Goal: Task Accomplishment & Management: Manage account settings

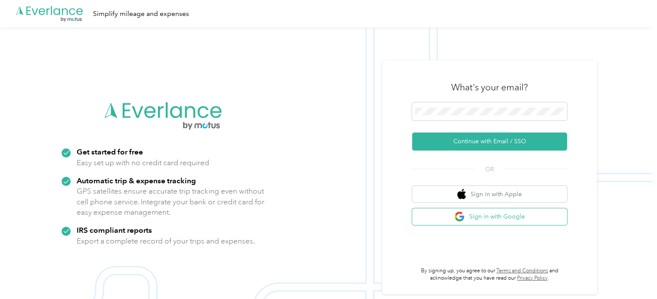
click at [537, 222] on button "Sign in with Google" at bounding box center [489, 216] width 155 height 17
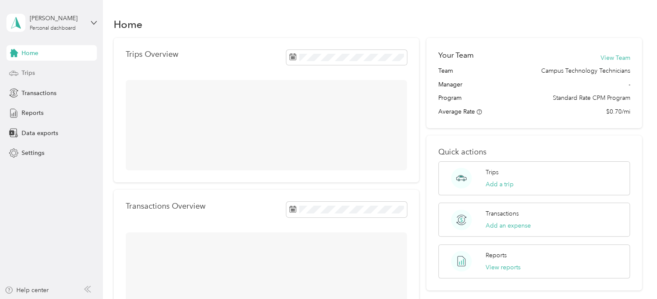
click at [28, 73] on span "Trips" at bounding box center [28, 72] width 13 height 9
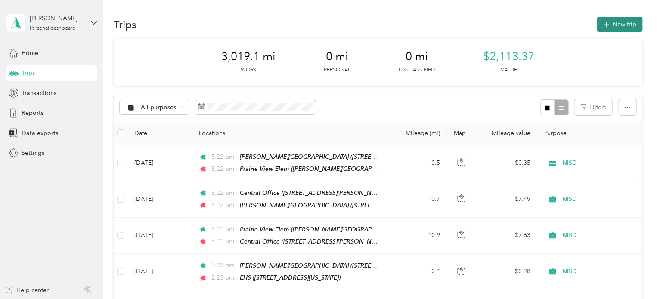
click at [618, 23] on button "New trip" at bounding box center [620, 24] width 46 height 15
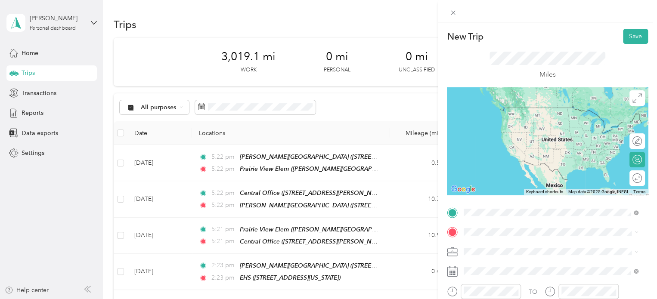
click at [513, 124] on span "[STREET_ADDRESS][US_STATE]" at bounding box center [523, 123] width 86 height 7
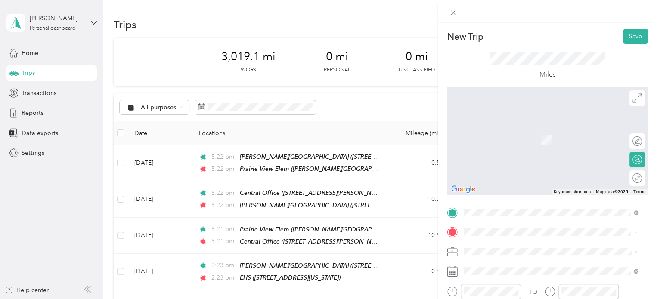
click at [527, 144] on span "[STREET_ADDRESS][US_STATE]" at bounding box center [523, 143] width 86 height 7
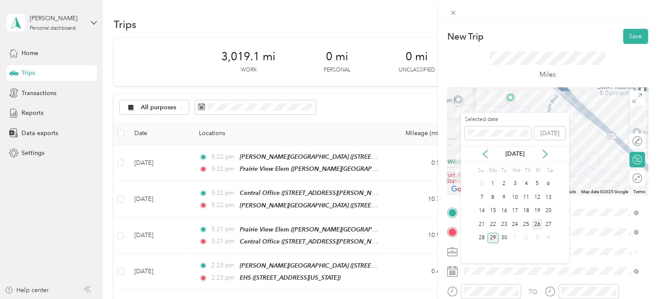
click at [535, 227] on div "26" at bounding box center [537, 224] width 11 height 11
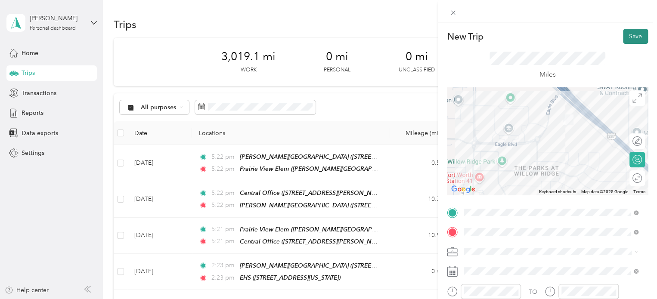
click at [631, 36] on button "Save" at bounding box center [635, 36] width 25 height 15
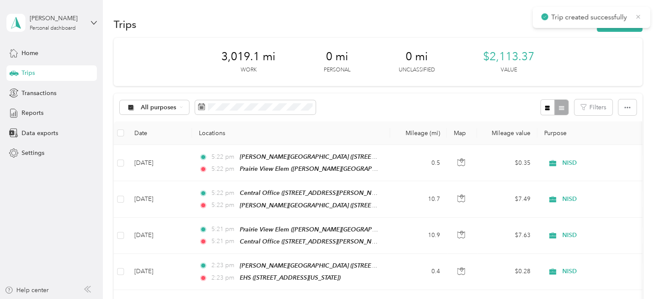
click at [636, 16] on icon at bounding box center [638, 17] width 7 height 8
click at [612, 28] on button "New trip" at bounding box center [620, 24] width 46 height 15
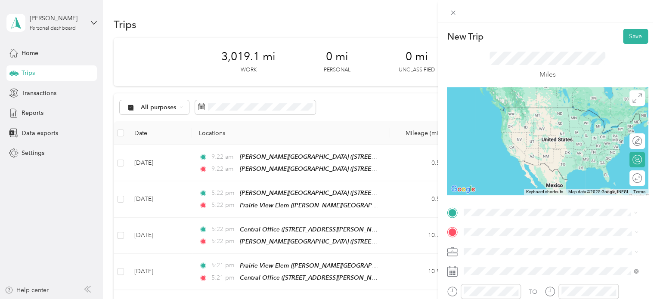
click at [527, 118] on div "TEAM [PERSON_NAME][GEOGRAPHIC_DATA] [STREET_ADDRESS][US_STATE]" at bounding box center [552, 117] width 145 height 21
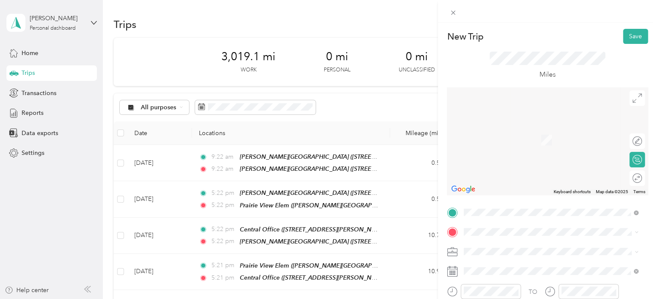
click at [524, 139] on span "[STREET_ADDRESS][US_STATE]" at bounding box center [523, 142] width 86 height 7
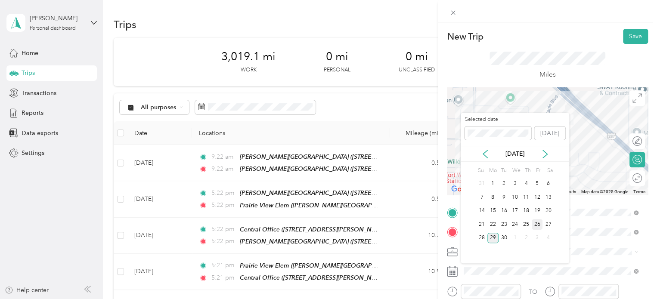
click at [535, 223] on div "26" at bounding box center [537, 224] width 11 height 11
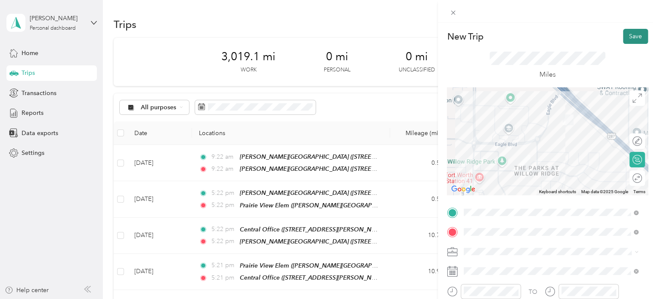
click at [625, 36] on button "Save" at bounding box center [635, 36] width 25 height 15
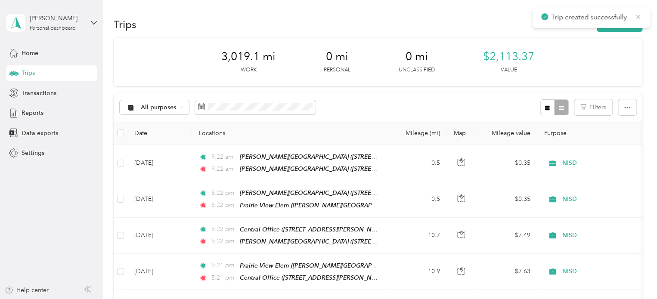
click at [641, 19] on icon at bounding box center [638, 17] width 7 height 8
click at [627, 19] on button "New trip" at bounding box center [620, 24] width 46 height 15
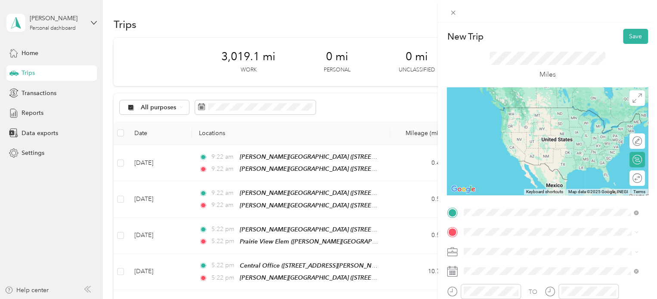
click at [513, 107] on div "TEAM [PERSON_NAME][GEOGRAPHIC_DATA]" at bounding box center [552, 112] width 145 height 11
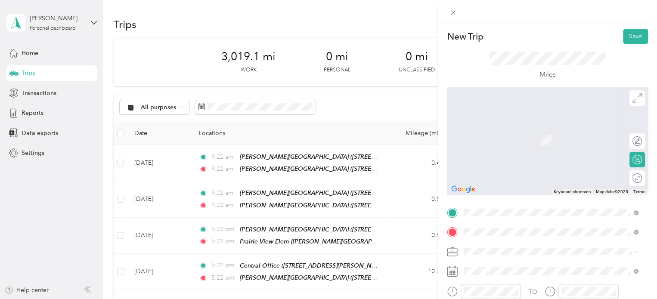
click at [529, 146] on div "TEAM EHS [STREET_ADDRESS][US_STATE]" at bounding box center [523, 137] width 86 height 21
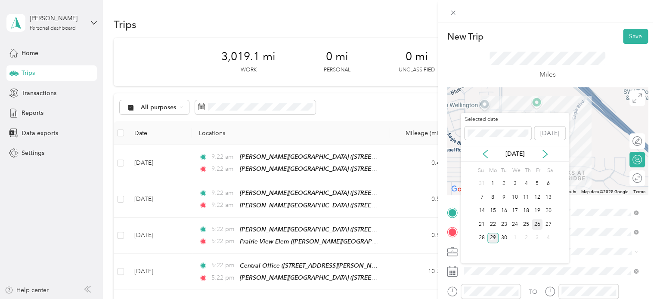
click at [536, 224] on div "26" at bounding box center [537, 224] width 11 height 11
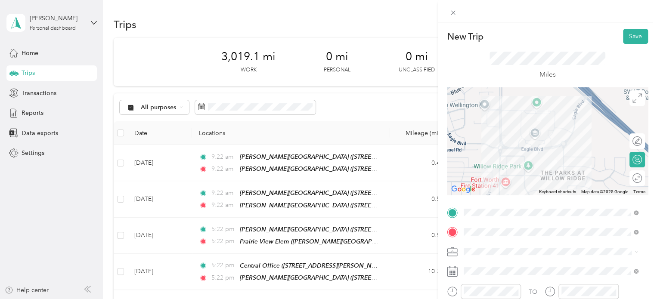
click at [558, 162] on div at bounding box center [547, 141] width 201 height 108
click at [561, 162] on div at bounding box center [547, 141] width 201 height 108
click at [527, 148] on div at bounding box center [547, 141] width 201 height 108
click at [533, 149] on div at bounding box center [547, 141] width 201 height 108
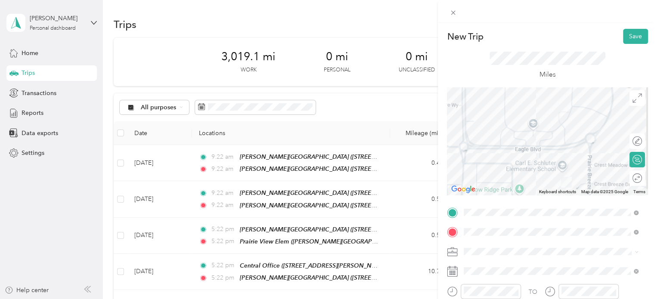
click at [543, 146] on div at bounding box center [547, 141] width 201 height 108
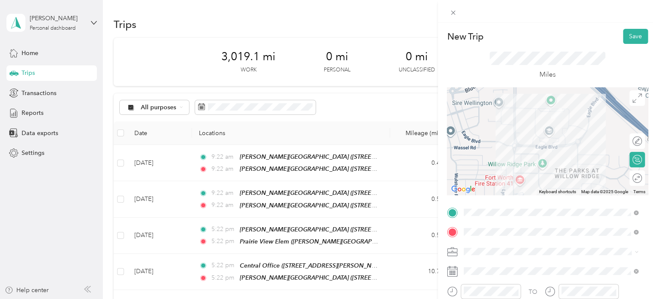
click at [536, 170] on div at bounding box center [547, 141] width 201 height 108
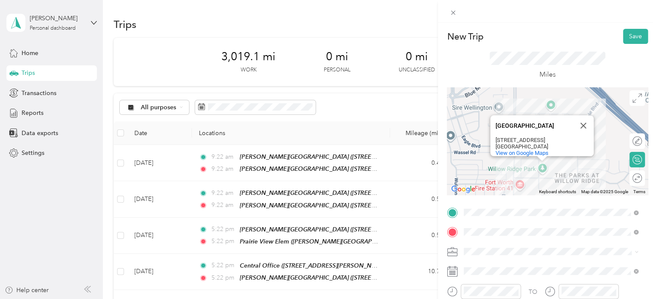
click at [532, 175] on div "[GEOGRAPHIC_DATA] [GEOGRAPHIC_DATA] [STREET_ADDRESS][PERSON_NAME] View on Googl…" at bounding box center [547, 141] width 201 height 108
click at [527, 179] on div "[GEOGRAPHIC_DATA] [GEOGRAPHIC_DATA] [STREET_ADDRESS][PERSON_NAME] View on Googl…" at bounding box center [547, 141] width 201 height 108
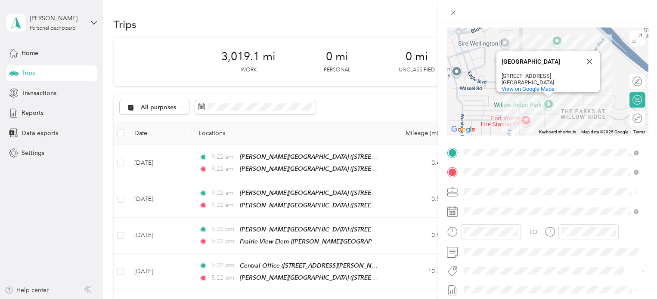
scroll to position [64, 0]
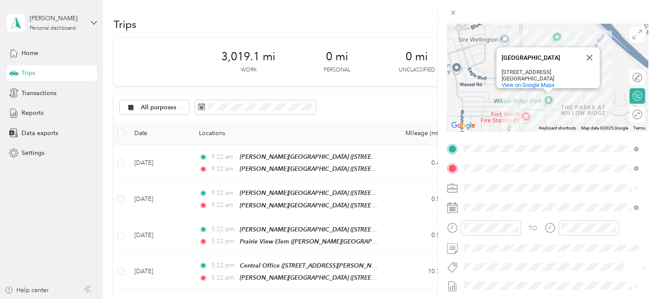
click at [581, 100] on div "[GEOGRAPHIC_DATA] [GEOGRAPHIC_DATA] [STREET_ADDRESS][PERSON_NAME] View on Googl…" at bounding box center [547, 78] width 201 height 108
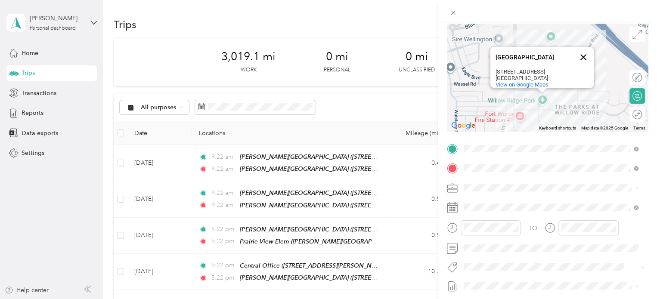
click at [583, 47] on button "Close" at bounding box center [583, 57] width 21 height 21
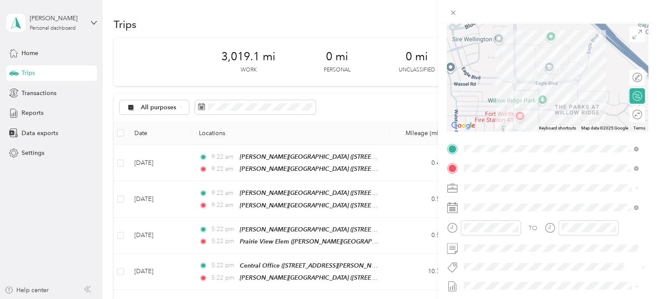
click at [541, 111] on div at bounding box center [547, 78] width 201 height 108
click at [535, 110] on div at bounding box center [547, 78] width 201 height 108
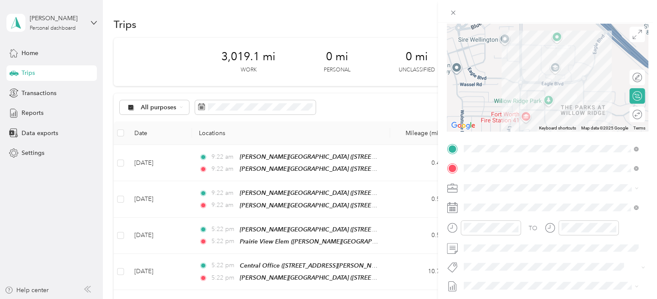
click at [551, 83] on div at bounding box center [547, 78] width 201 height 108
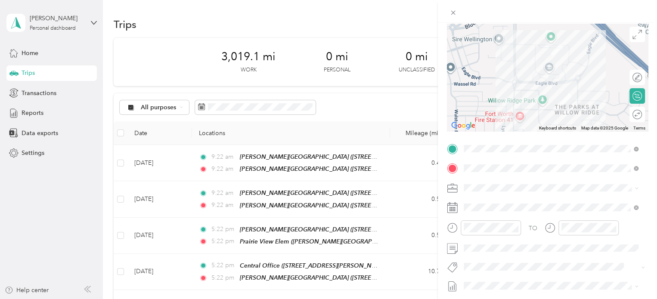
click at [561, 75] on div at bounding box center [547, 78] width 201 height 108
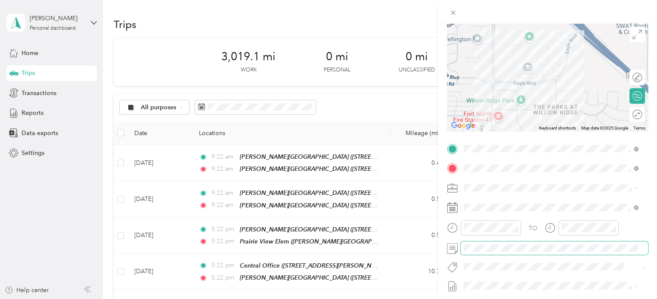
scroll to position [0, 0]
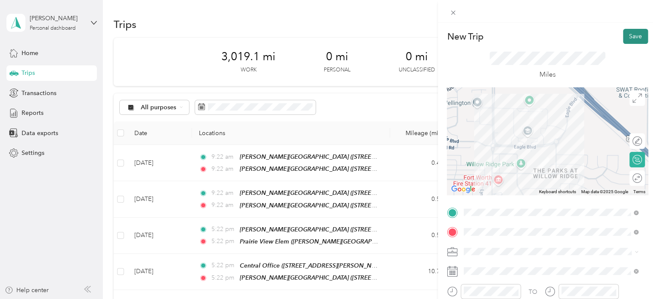
click at [627, 39] on button "Save" at bounding box center [635, 36] width 25 height 15
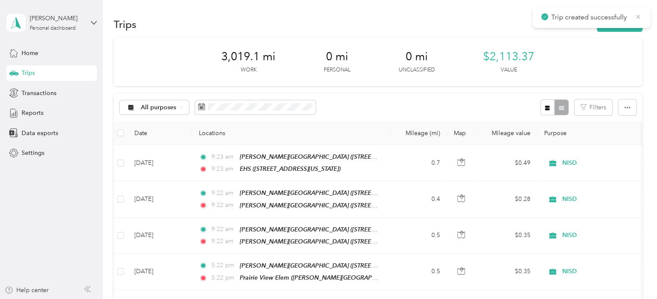
click at [639, 13] on icon at bounding box center [638, 17] width 7 height 8
click at [628, 25] on button "New trip" at bounding box center [620, 24] width 46 height 15
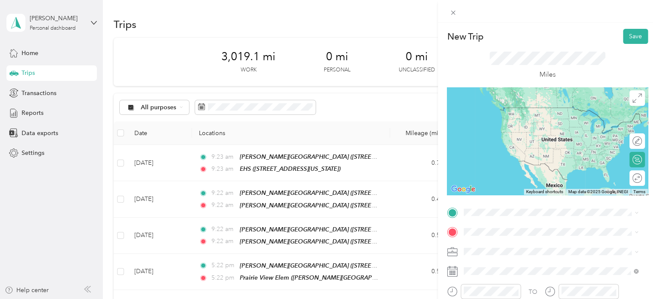
click at [516, 127] on div "TEAM EHS [STREET_ADDRESS][US_STATE]" at bounding box center [523, 116] width 86 height 21
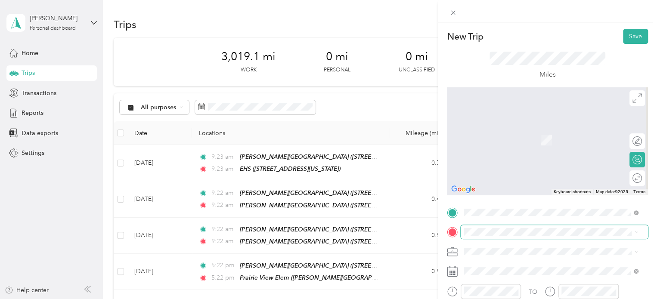
click at [504, 237] on span at bounding box center [554, 232] width 187 height 14
click at [501, 236] on span at bounding box center [554, 232] width 187 height 14
click at [528, 187] on li "TEAM [PERSON_NAME][GEOGRAPHIC_DATA] 583 Fm 3433, 76078, [GEOGRAPHIC_DATA], [US_…" at bounding box center [551, 189] width 180 height 39
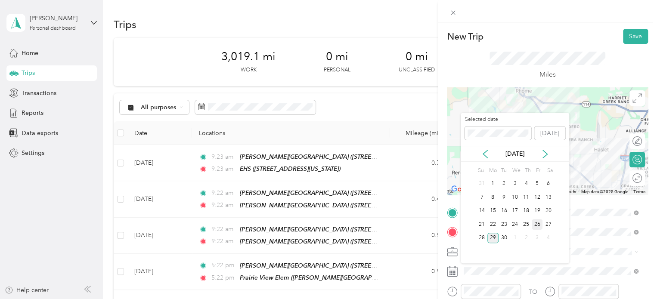
click at [534, 224] on div "26" at bounding box center [537, 224] width 11 height 11
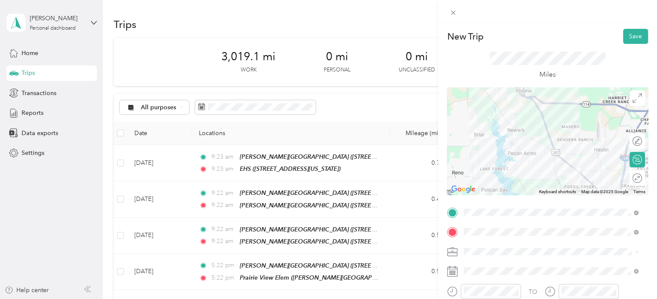
click at [536, 144] on div at bounding box center [547, 141] width 201 height 108
click at [632, 36] on button "Save" at bounding box center [635, 36] width 25 height 15
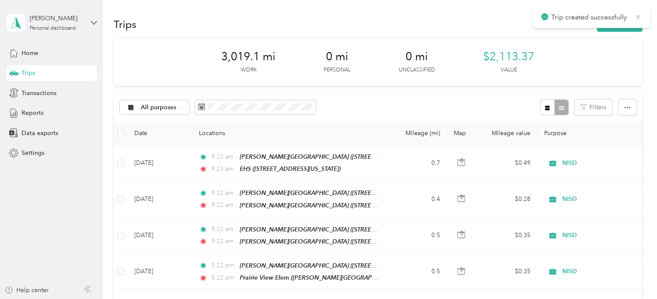
click at [637, 19] on icon at bounding box center [638, 17] width 7 height 8
click at [631, 21] on button "New trip" at bounding box center [620, 24] width 46 height 15
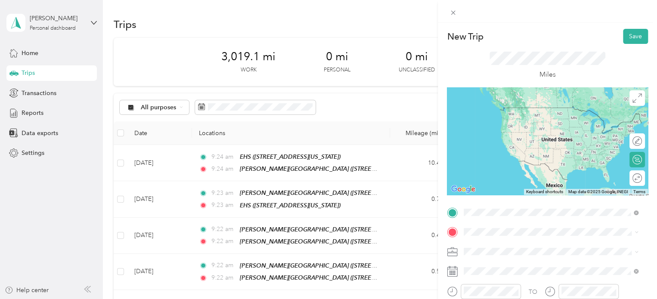
click at [535, 157] on strong "[PERSON_NAME][GEOGRAPHIC_DATA]" at bounding box center [567, 161] width 115 height 8
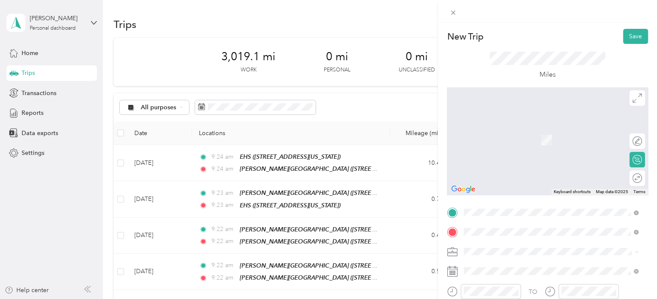
click at [520, 166] on strong "Prairie View Elem" at bounding box center [535, 162] width 50 height 8
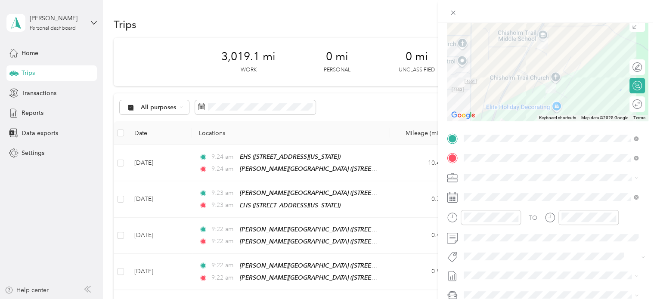
scroll to position [78, 0]
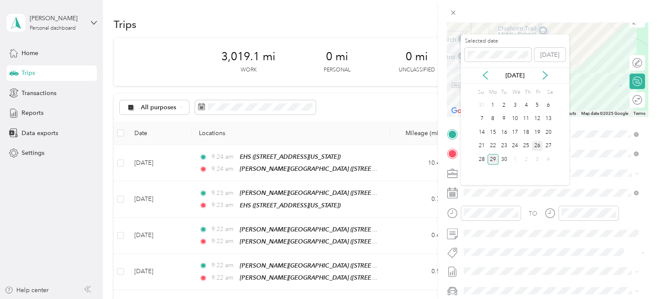
click at [539, 150] on div "26" at bounding box center [537, 146] width 11 height 11
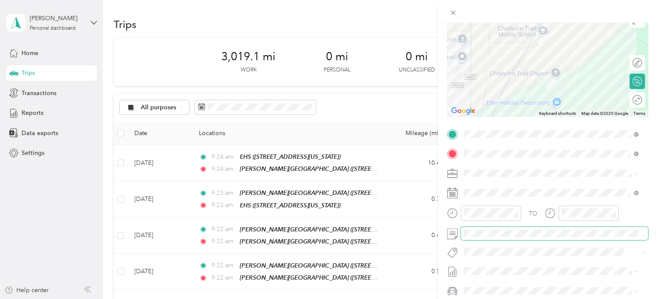
scroll to position [0, 0]
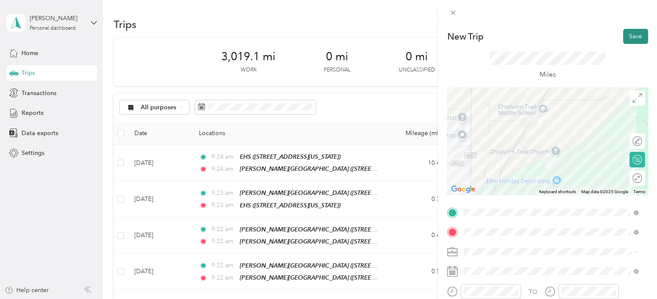
click at [623, 32] on button "Save" at bounding box center [635, 36] width 25 height 15
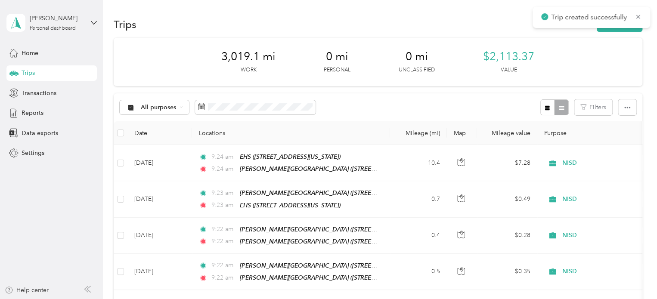
click at [642, 13] on div "Trip created successfully" at bounding box center [592, 17] width 118 height 21
click at [639, 17] on icon at bounding box center [638, 17] width 7 height 8
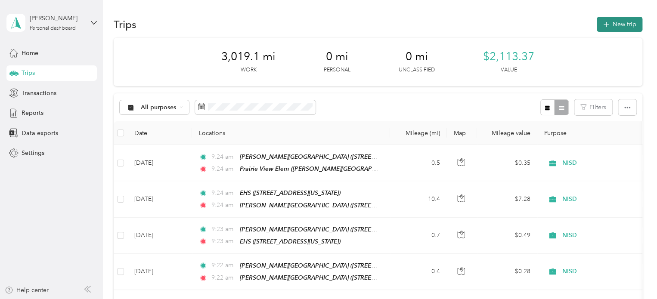
click at [623, 22] on button "New trip" at bounding box center [620, 24] width 46 height 15
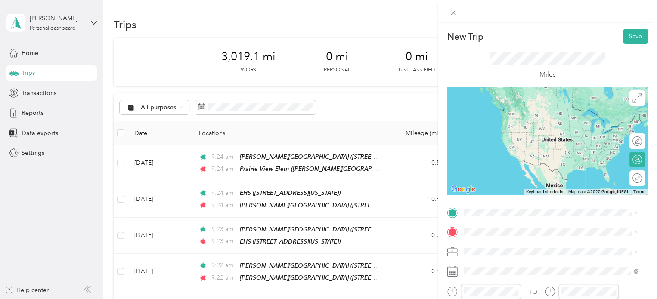
click at [522, 146] on div "TEAM Prairie View Elem [PERSON_NAME][GEOGRAPHIC_DATA], [GEOGRAPHIC_DATA], [US_S…" at bounding box center [551, 154] width 168 height 42
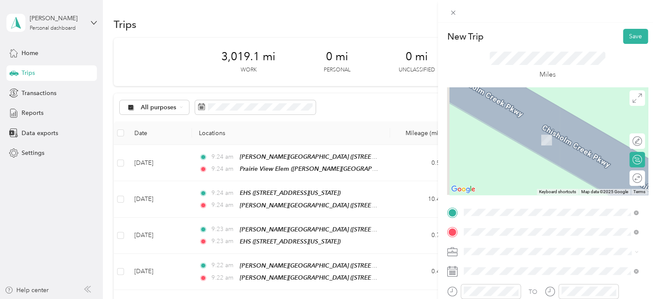
click at [534, 137] on div "TEAM [PERSON_NAME][GEOGRAPHIC_DATA] [STREET_ADDRESS][US_STATE]" at bounding box center [552, 137] width 145 height 21
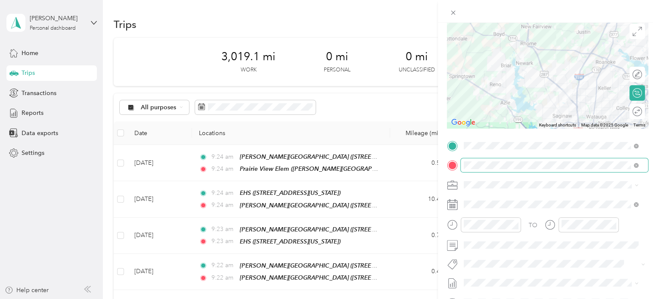
scroll to position [87, 0]
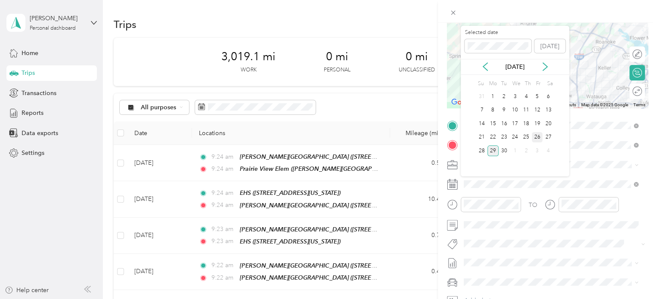
click at [538, 142] on div "26" at bounding box center [537, 137] width 11 height 11
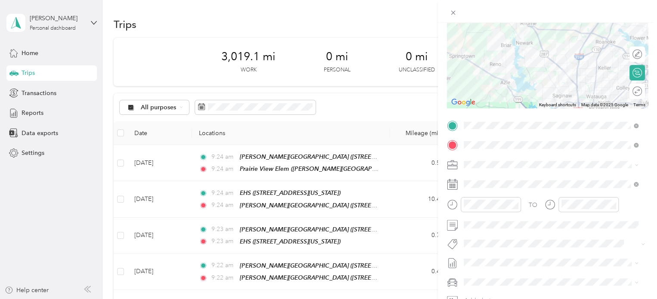
scroll to position [0, 0]
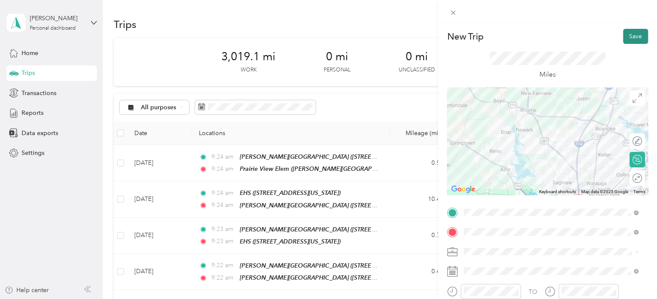
click at [631, 31] on button "Save" at bounding box center [635, 36] width 25 height 15
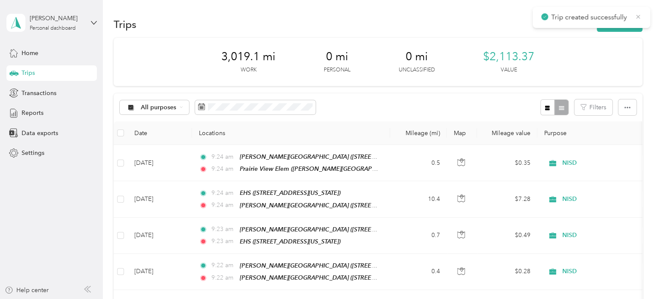
click at [641, 15] on icon at bounding box center [638, 17] width 7 height 8
click at [622, 25] on button "New trip" at bounding box center [620, 24] width 46 height 15
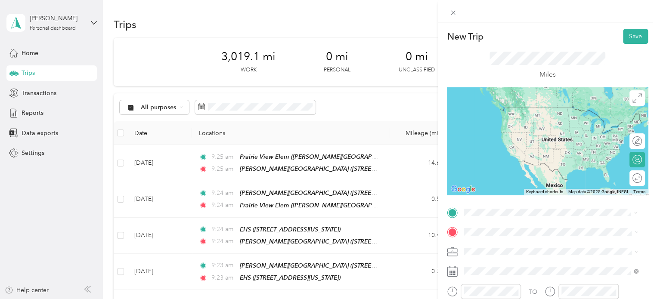
click at [534, 109] on strong "[PERSON_NAME][GEOGRAPHIC_DATA]" at bounding box center [567, 113] width 115 height 8
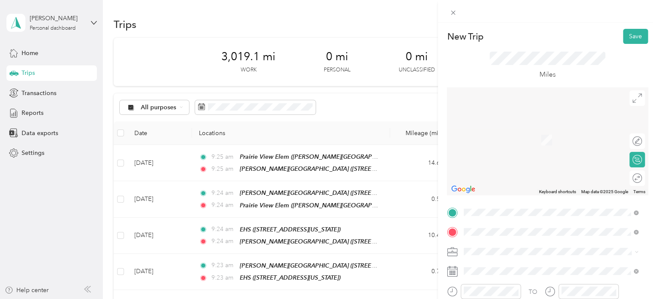
click at [526, 141] on span "[STREET_ADDRESS][US_STATE]" at bounding box center [523, 143] width 86 height 7
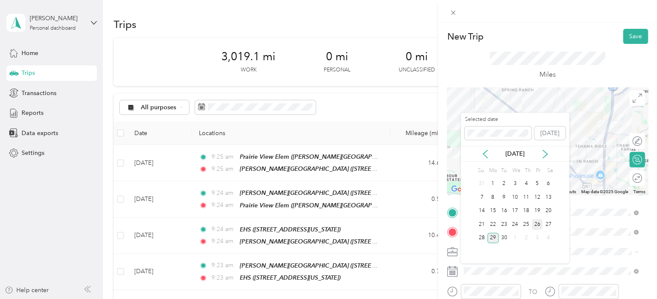
click at [538, 221] on div "26" at bounding box center [537, 224] width 11 height 11
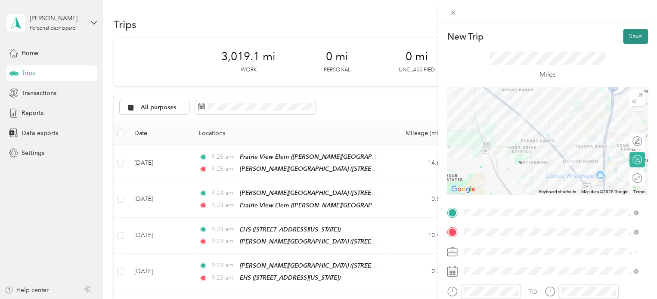
click at [629, 37] on button "Save" at bounding box center [635, 36] width 25 height 15
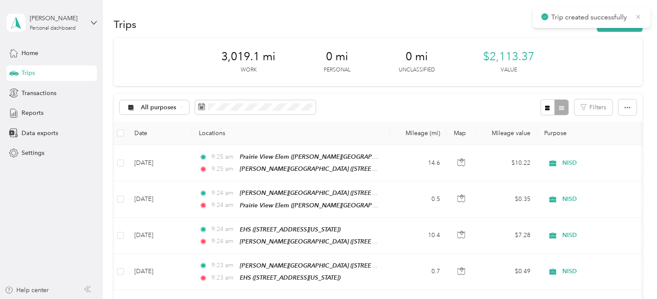
click at [640, 18] on icon at bounding box center [638, 17] width 7 height 8
click at [617, 27] on button "New trip" at bounding box center [620, 24] width 46 height 15
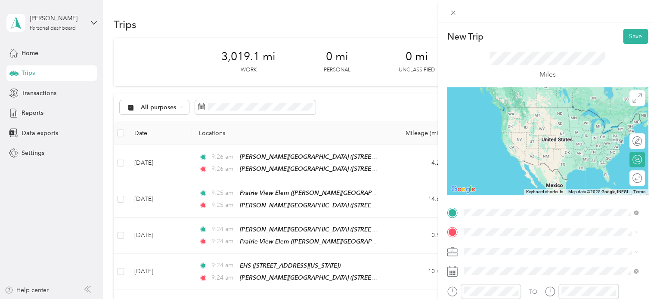
click at [526, 117] on div "TEAM [PERSON_NAME][GEOGRAPHIC_DATA]" at bounding box center [552, 112] width 145 height 11
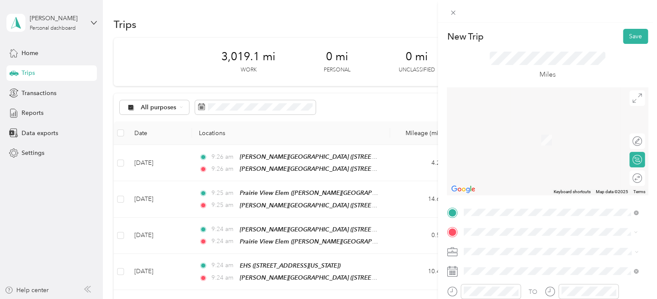
click at [529, 128] on strong "[PERSON_NAME][GEOGRAPHIC_DATA]" at bounding box center [567, 132] width 115 height 8
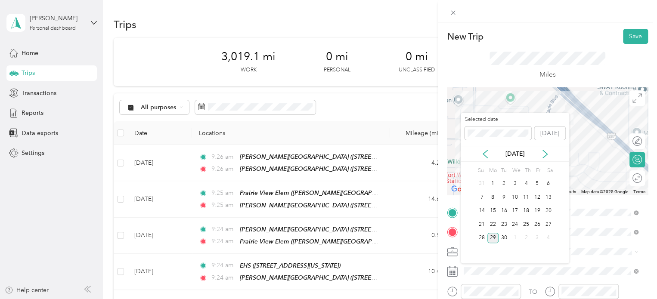
click at [536, 218] on div "26" at bounding box center [537, 225] width 11 height 14
click at [536, 223] on div "26" at bounding box center [537, 224] width 11 height 11
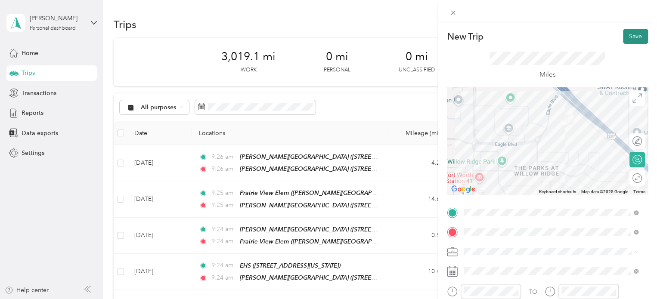
click at [630, 31] on button "Save" at bounding box center [635, 36] width 25 height 15
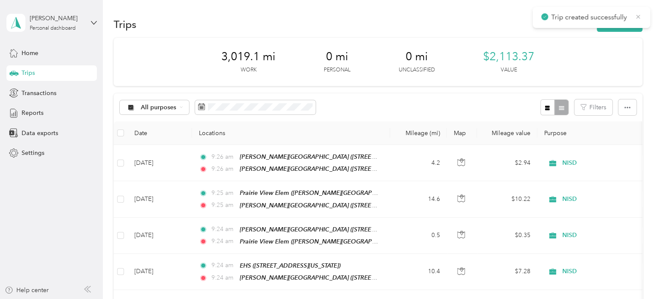
click at [639, 17] on icon at bounding box center [638, 17] width 7 height 8
click at [628, 24] on button "New trip" at bounding box center [620, 24] width 46 height 15
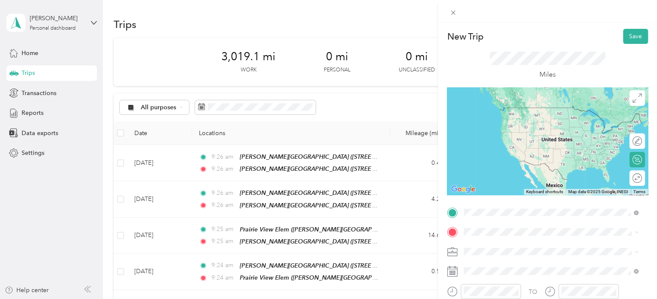
click at [526, 118] on div "TEAM [PERSON_NAME][GEOGRAPHIC_DATA] [STREET_ADDRESS][US_STATE]" at bounding box center [552, 117] width 145 height 21
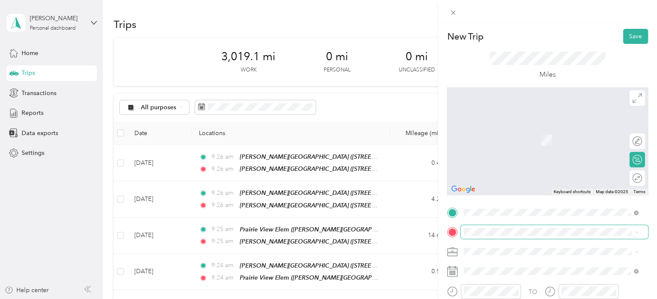
click at [501, 236] on span at bounding box center [554, 232] width 187 height 14
click at [529, 132] on strong "[PERSON_NAME][GEOGRAPHIC_DATA]" at bounding box center [567, 132] width 115 height 8
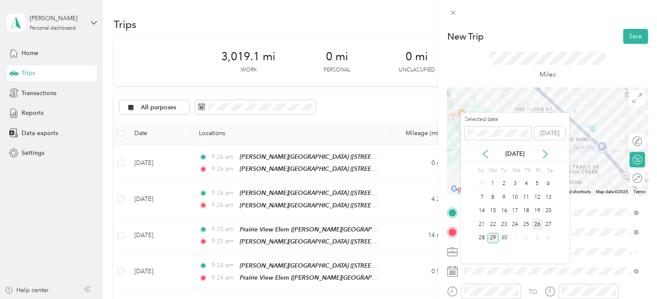
click at [537, 226] on div "26" at bounding box center [537, 224] width 11 height 11
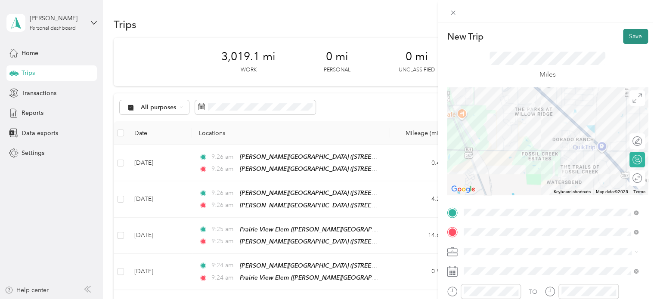
click at [636, 33] on button "Save" at bounding box center [635, 36] width 25 height 15
